Goal: Information Seeking & Learning: Find specific fact

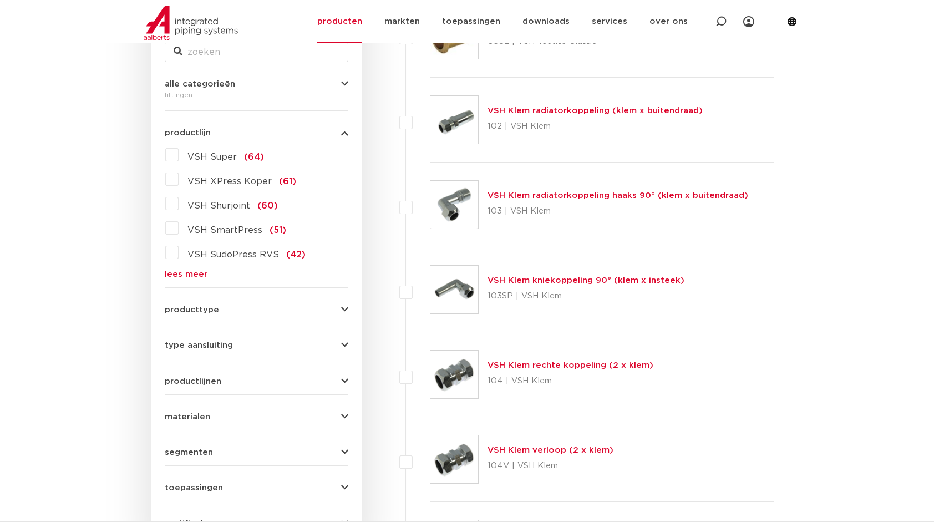
scroll to position [222, 0]
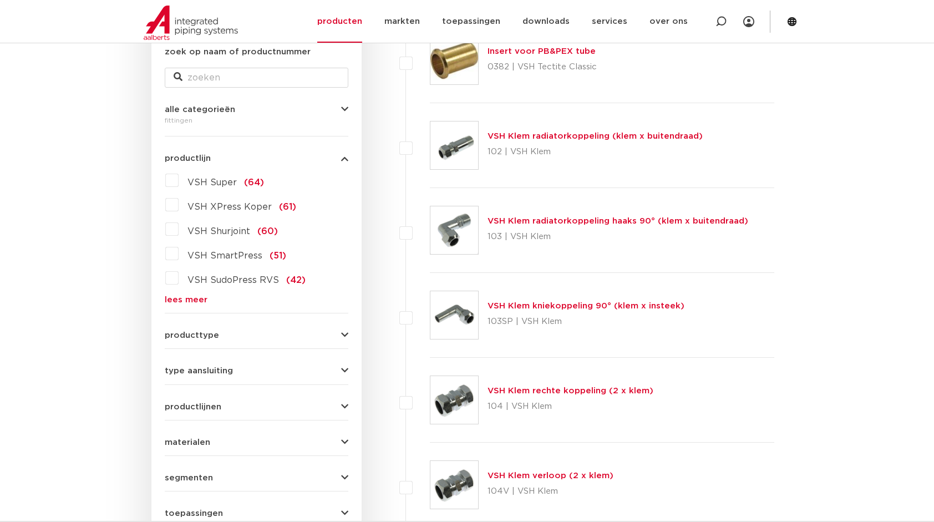
click at [195, 298] on link "lees meer" at bounding box center [257, 300] width 184 height 8
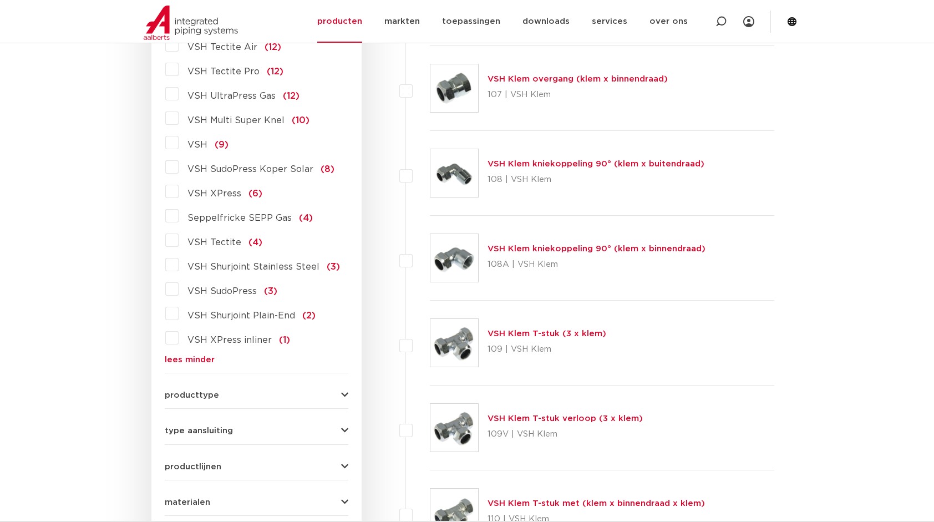
scroll to position [1054, 0]
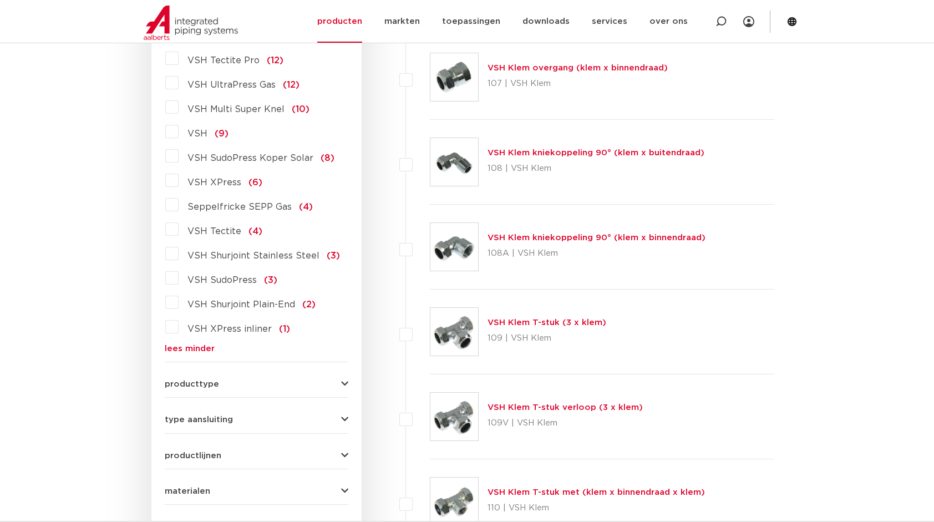
click at [212, 371] on div "producttype demontabel (179) meerdelig (62) accessoires (fittings) (49) voordee…" at bounding box center [257, 379] width 184 height 17
click at [215, 380] on span "producttype" at bounding box center [192, 384] width 54 height 8
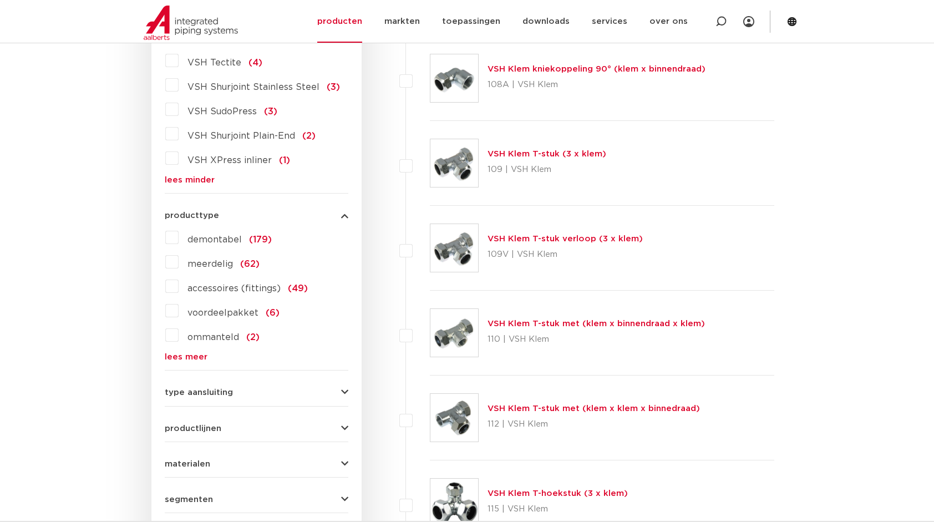
scroll to position [1276, 0]
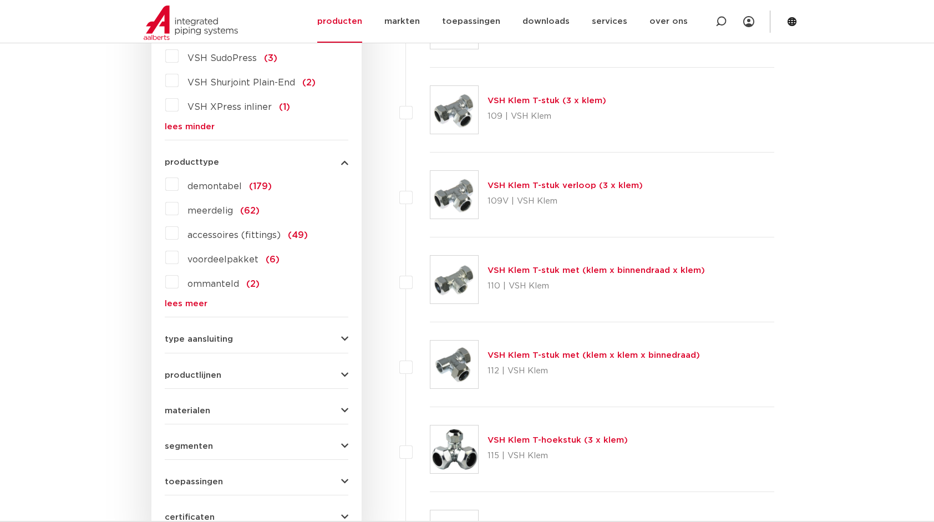
click at [227, 335] on span "type aansluiting" at bounding box center [199, 339] width 68 height 8
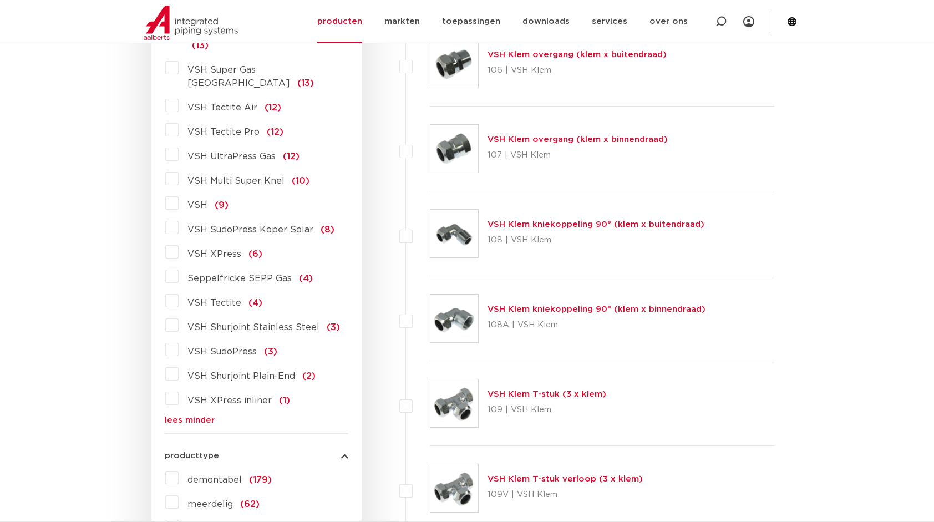
scroll to position [1054, 0]
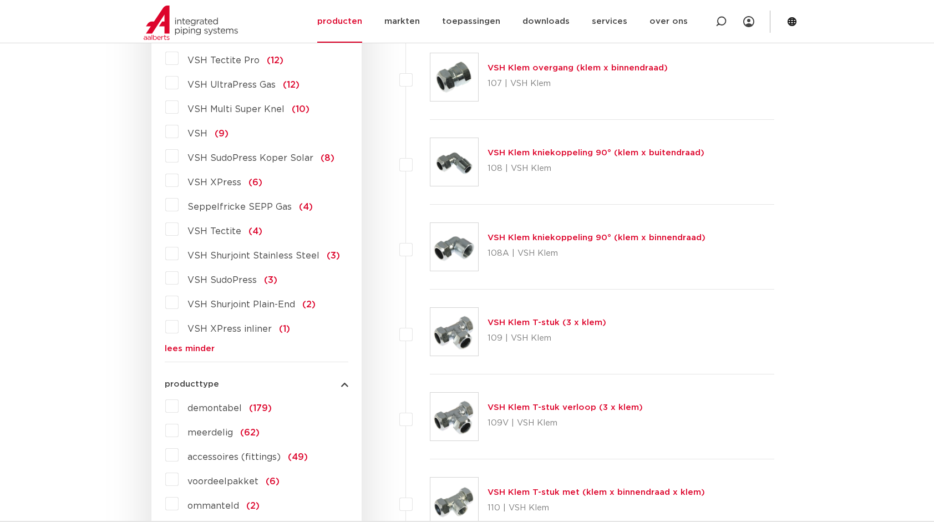
click at [186, 345] on link "lees minder" at bounding box center [257, 349] width 184 height 8
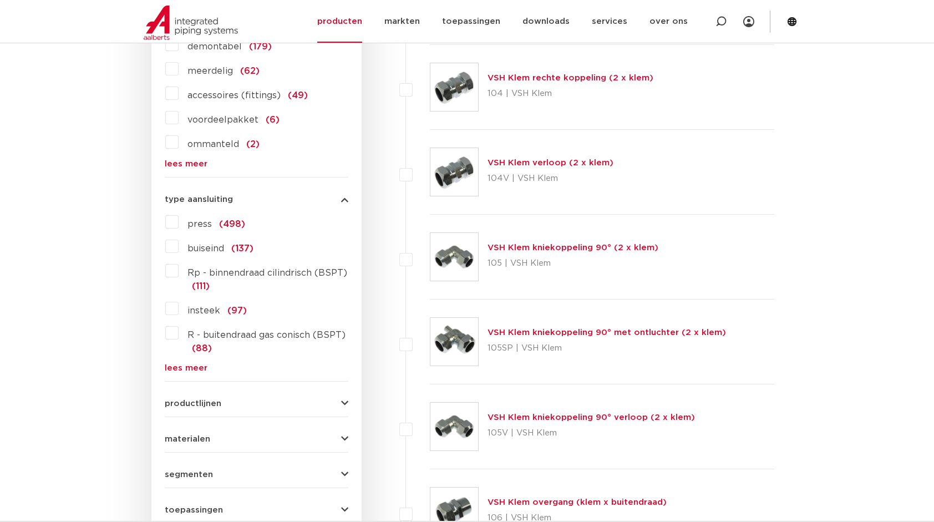
scroll to position [388, 0]
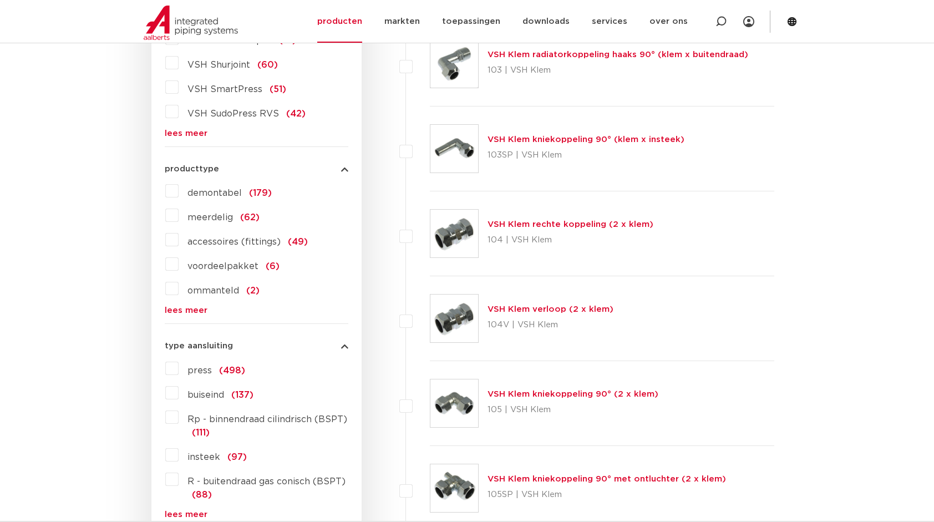
click at [201, 371] on span "press" at bounding box center [200, 370] width 24 height 9
click at [0, 0] on input "press (498)" at bounding box center [0, 0] width 0 height 0
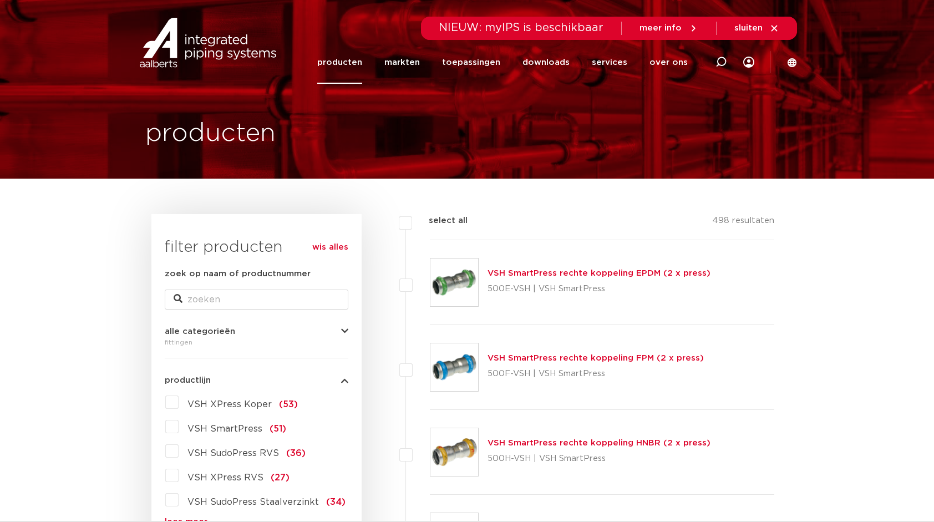
click at [360, 62] on link "producten" at bounding box center [339, 62] width 45 height 43
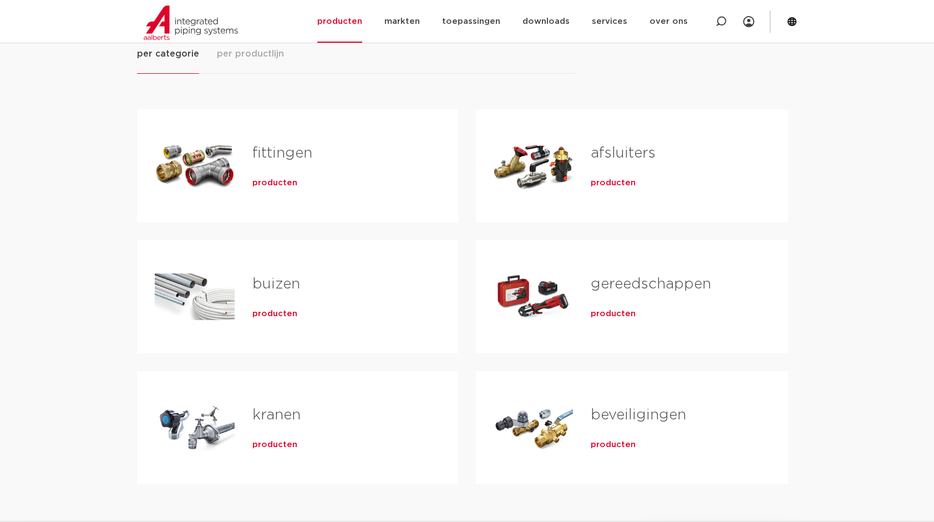
scroll to position [166, 0]
click at [269, 151] on link "fittingen" at bounding box center [282, 154] width 60 height 14
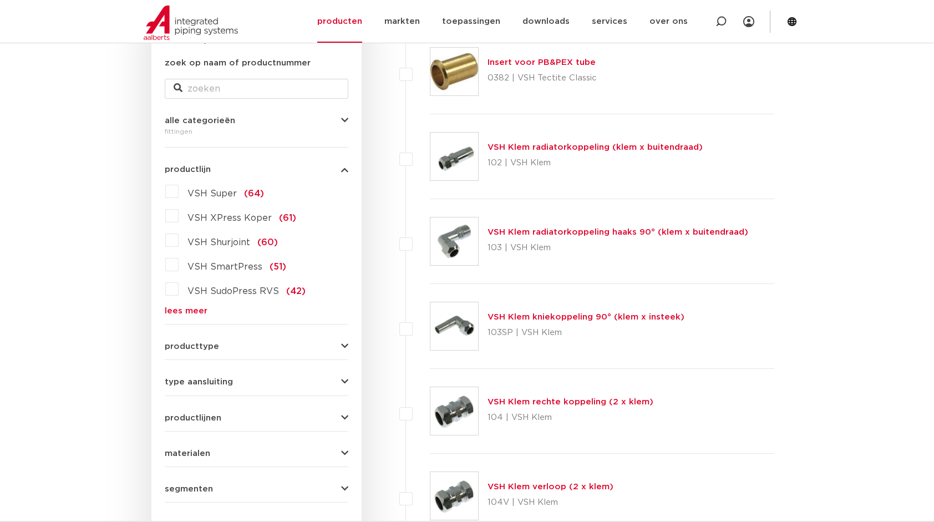
scroll to position [222, 0]
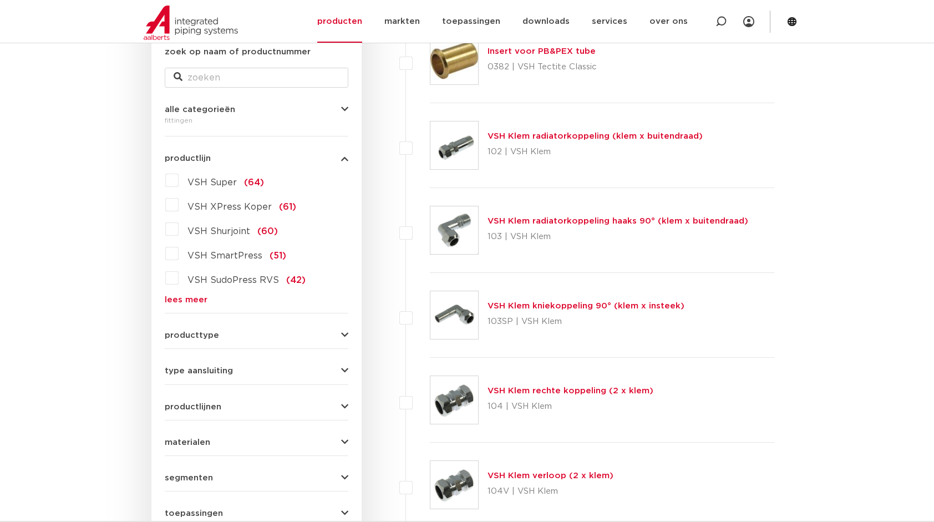
click at [191, 300] on link "lees meer" at bounding box center [257, 300] width 184 height 8
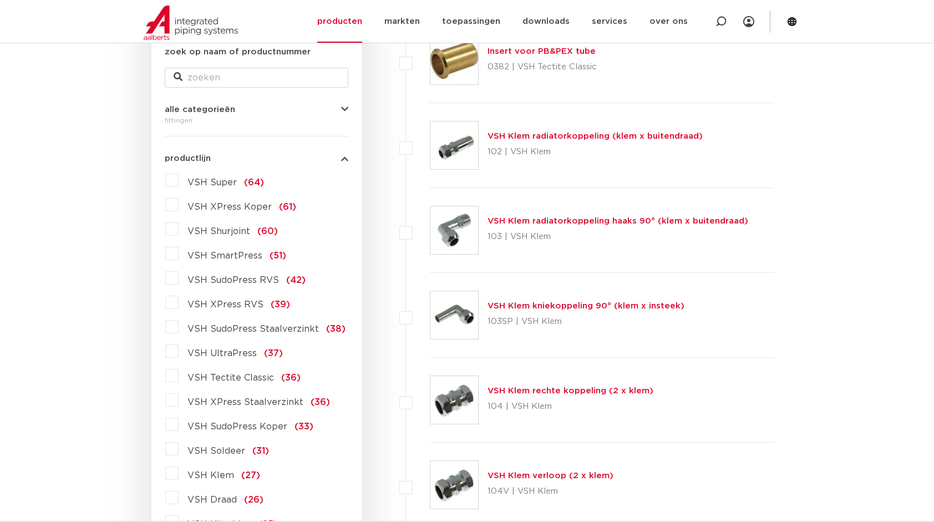
scroll to position [277, 0]
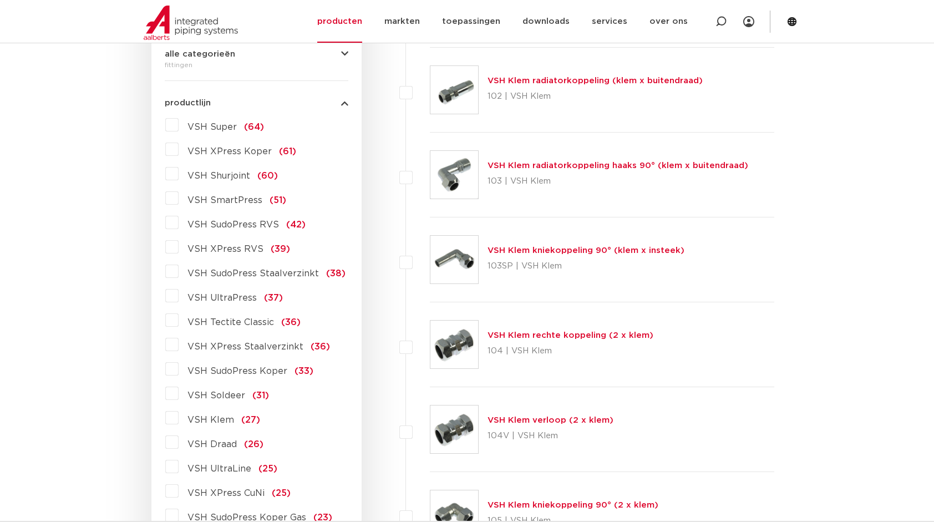
click at [208, 296] on span "VSH UltraPress" at bounding box center [222, 297] width 69 height 9
click at [0, 0] on input "VSH UltraPress (37)" at bounding box center [0, 0] width 0 height 0
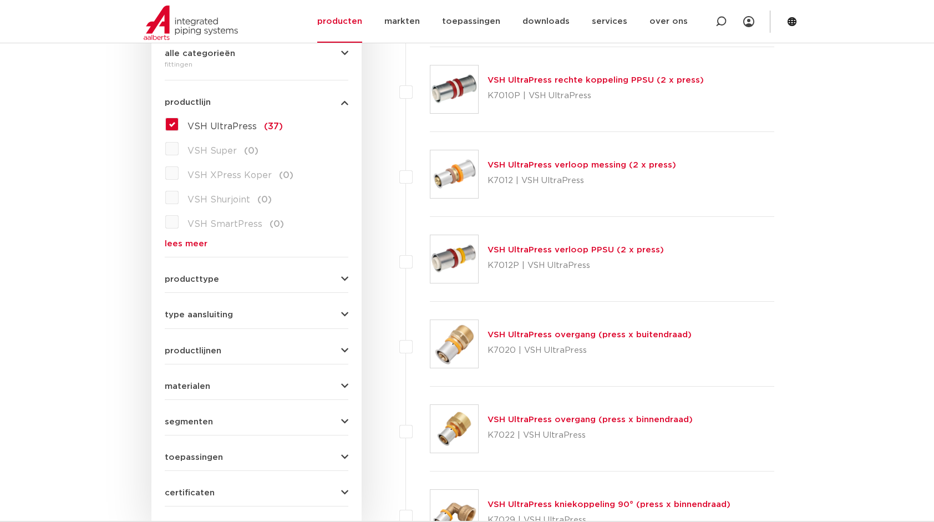
scroll to position [333, 0]
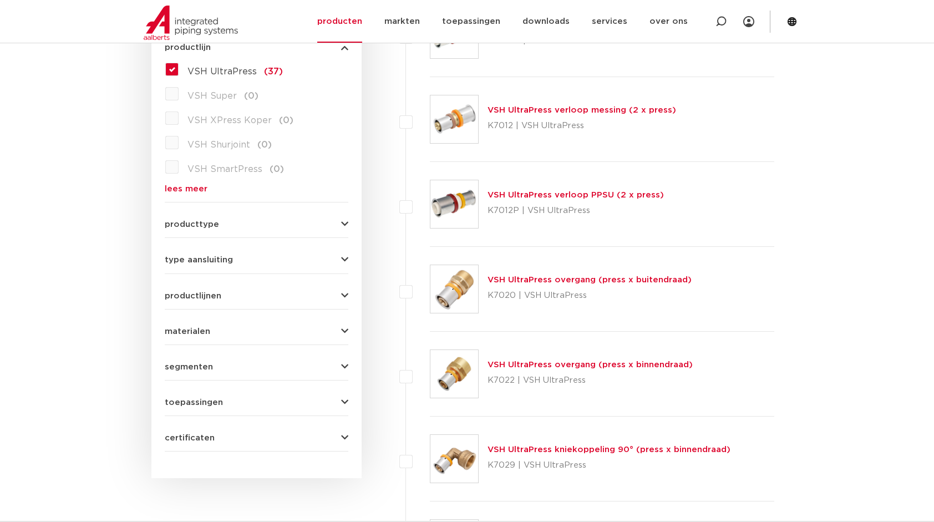
click at [624, 363] on link "VSH UltraPress overgang (press x binnendraad)" at bounding box center [590, 365] width 205 height 8
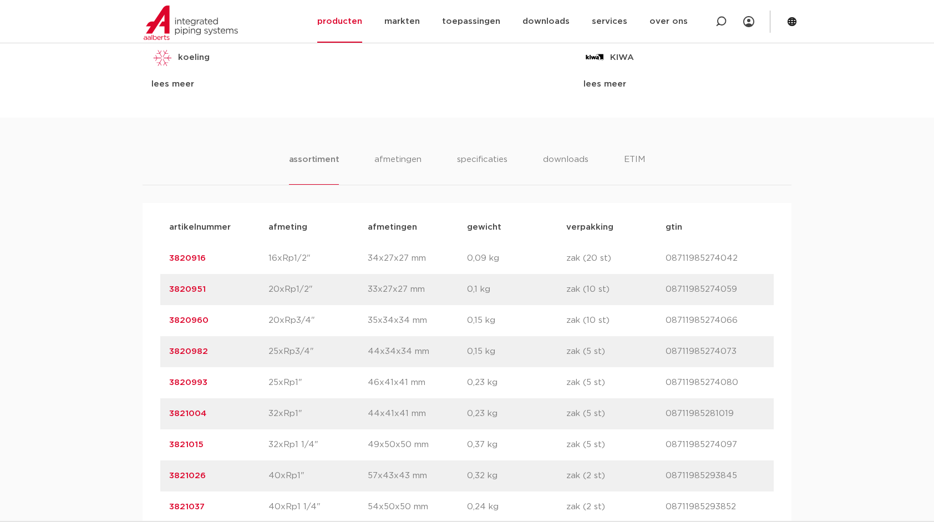
scroll to position [721, 0]
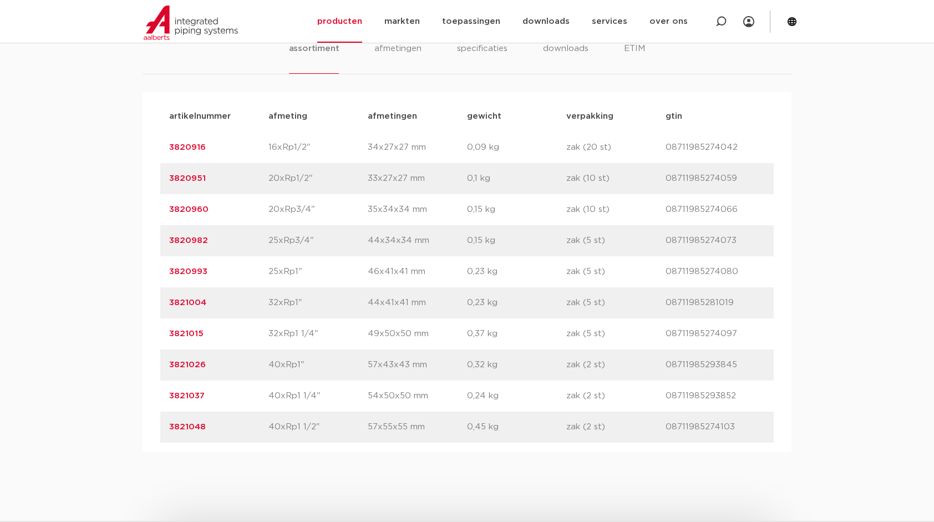
drag, startPoint x: 208, startPoint y: 241, endPoint x: 166, endPoint y: 242, distance: 41.6
click at [166, 242] on div "artikelnummer 3820982 afmeting 25xRp3/4" [GEOGRAPHIC_DATA] 44x34x34 mm gewicht …" at bounding box center [467, 240] width 614 height 31
drag, startPoint x: 166, startPoint y: 242, endPoint x: 184, endPoint y: 241, distance: 17.8
copy link "3820982"
